Goal: Transaction & Acquisition: Purchase product/service

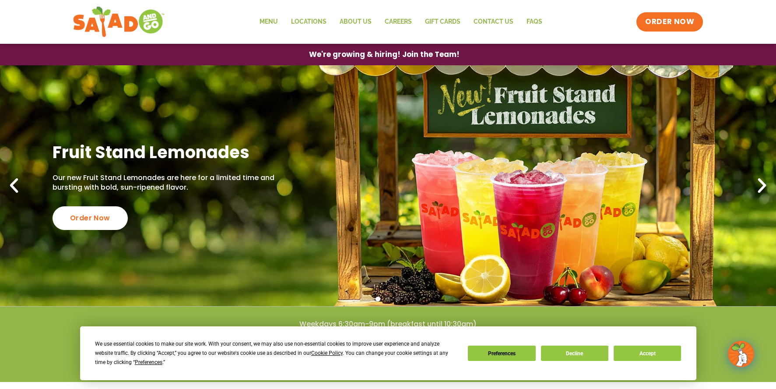
click at [759, 185] on icon "Next slide" at bounding box center [762, 185] width 19 height 19
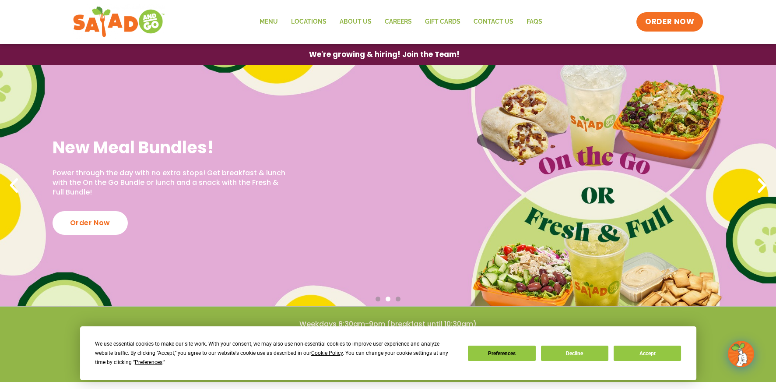
click at [759, 185] on icon "Next slide" at bounding box center [762, 185] width 19 height 19
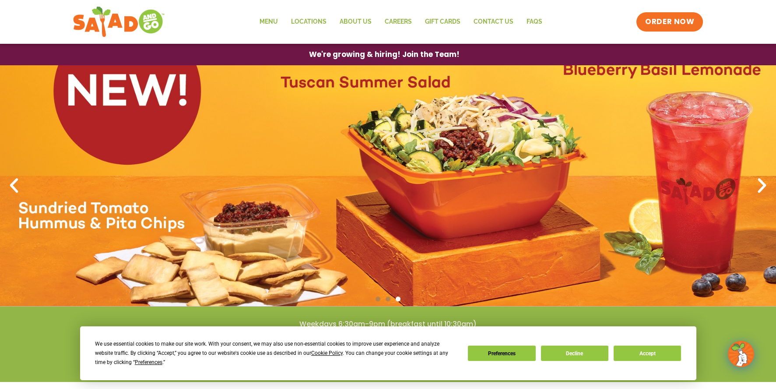
click at [759, 183] on icon "Next slide" at bounding box center [762, 185] width 19 height 19
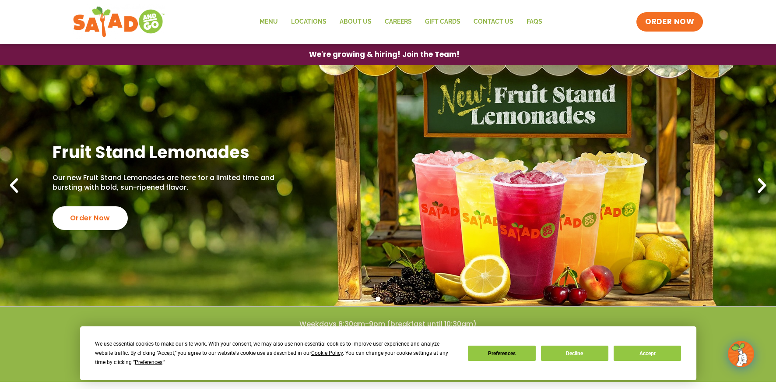
click at [759, 183] on icon "Next slide" at bounding box center [762, 185] width 19 height 19
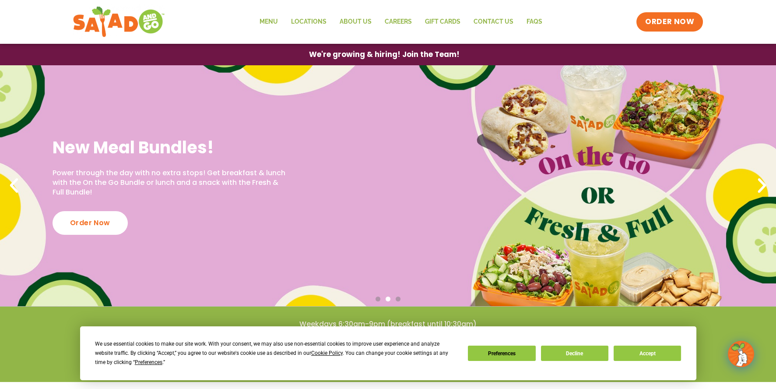
click at [759, 183] on icon "Next slide" at bounding box center [762, 185] width 19 height 19
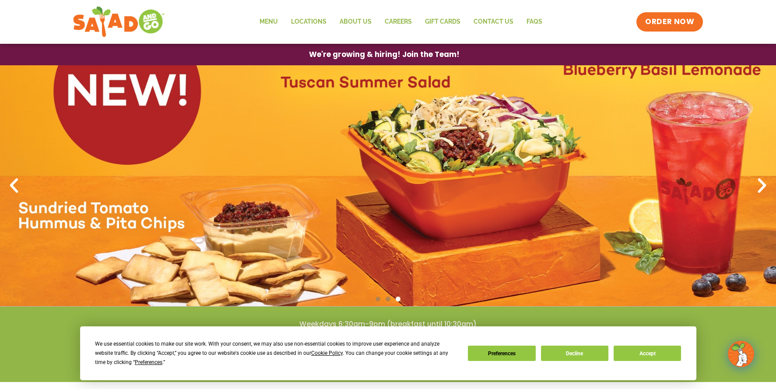
click at [468, 142] on link "3 / 3" at bounding box center [388, 185] width 776 height 241
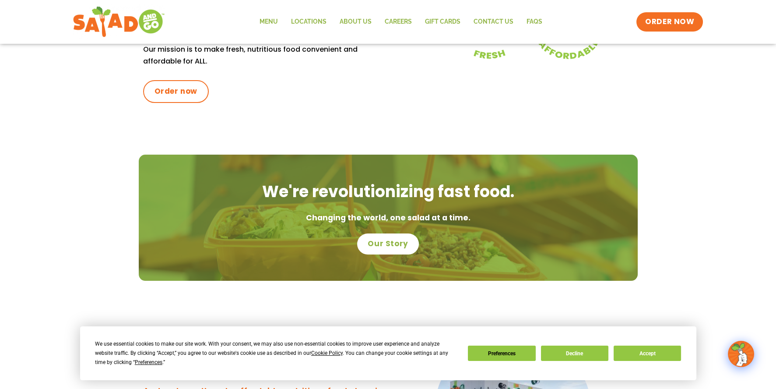
scroll to position [569, 0]
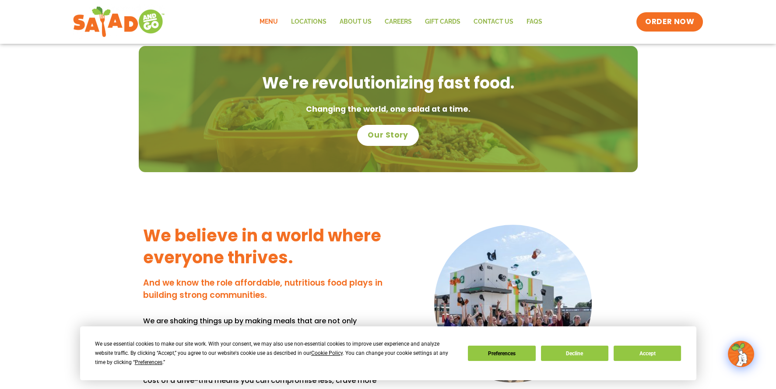
click at [260, 21] on link "Menu" at bounding box center [269, 22] width 32 height 20
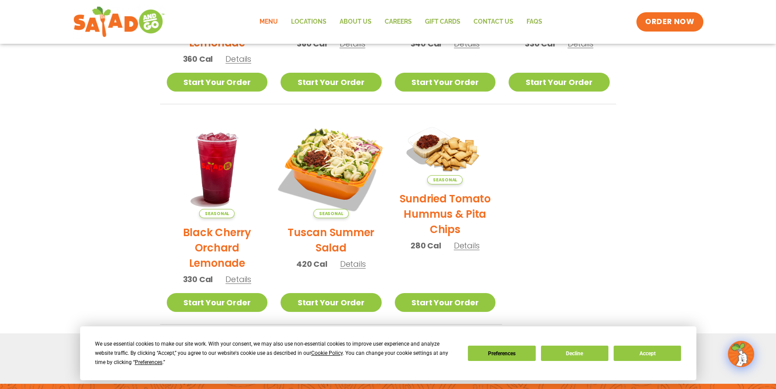
scroll to position [479, 0]
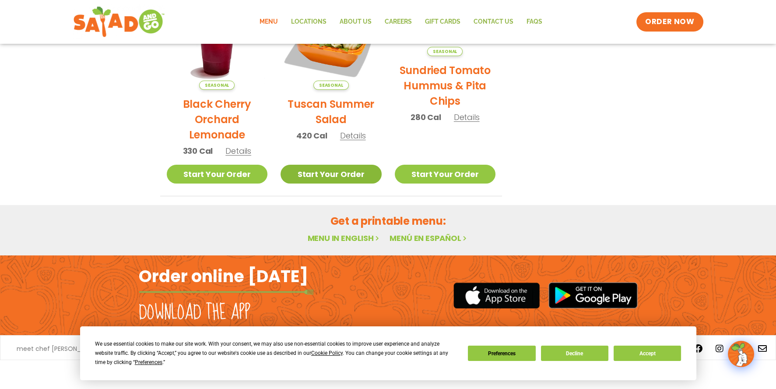
click at [336, 173] on link "Start Your Order" at bounding box center [331, 174] width 101 height 19
